Goal: Task Accomplishment & Management: Manage account settings

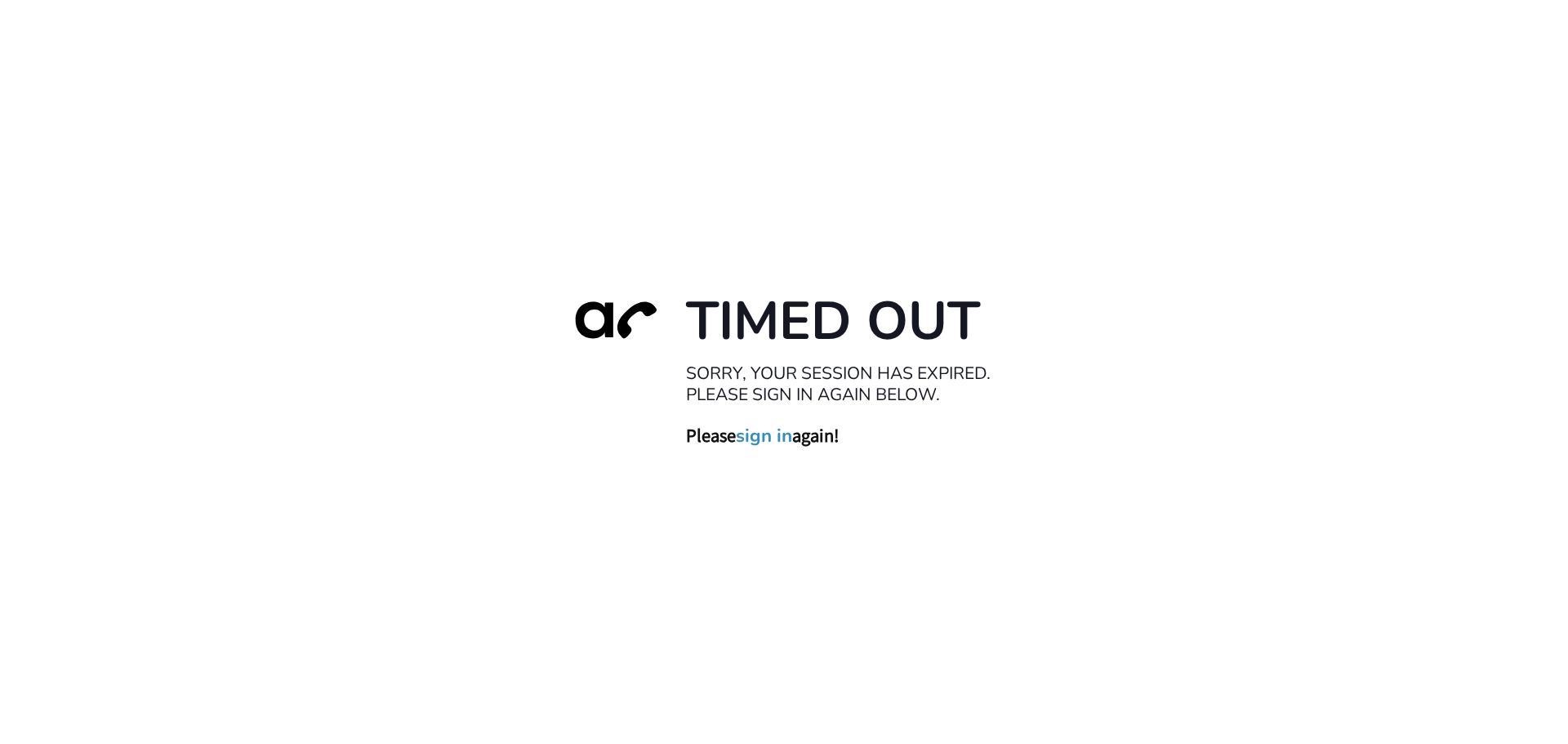
click at [764, 442] on link "sign in" at bounding box center [763, 434] width 56 height 23
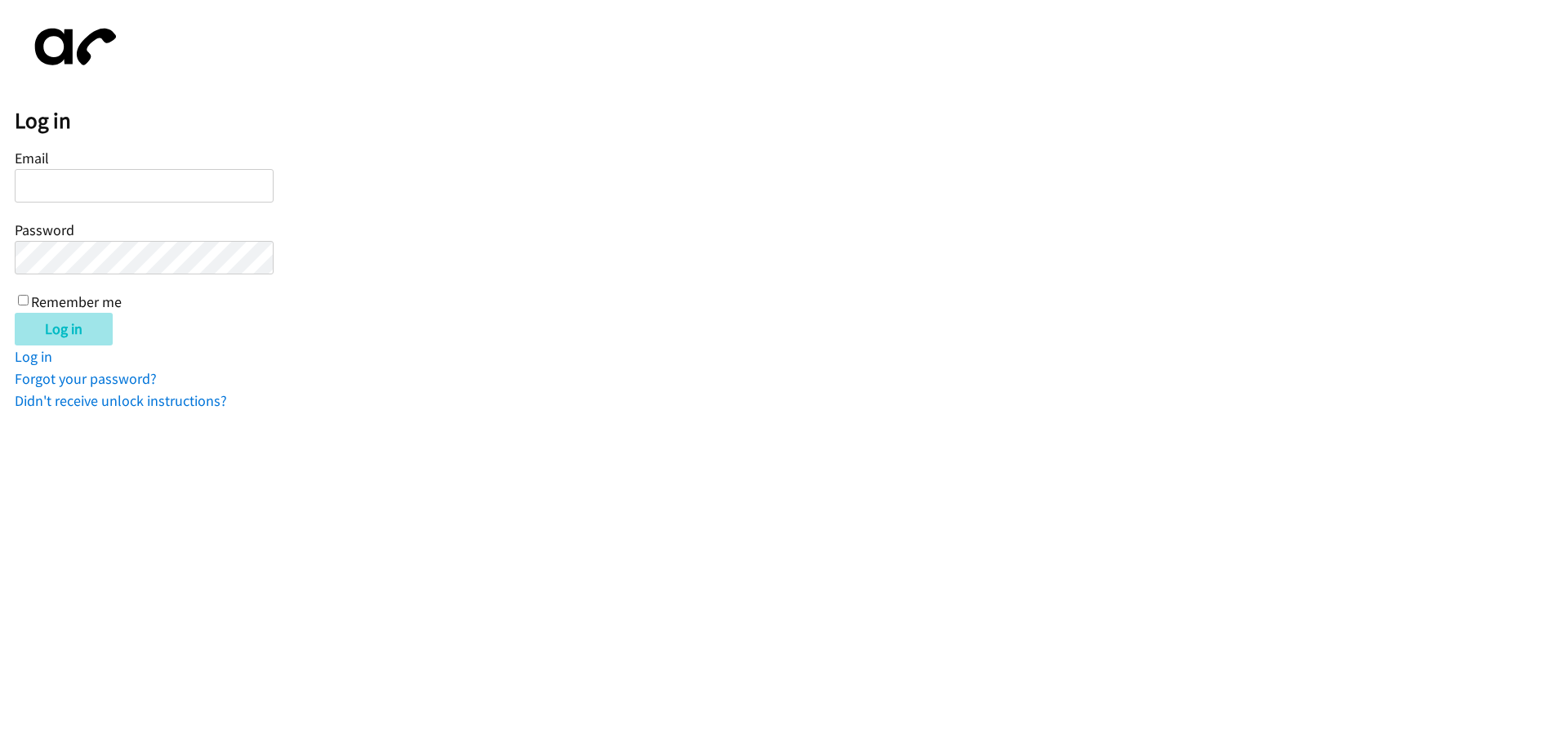
type input "[PERSON_NAME][EMAIL_ADDRESS][DOMAIN_NAME]"
click at [89, 333] on input "Log in" at bounding box center [63, 329] width 98 height 33
